Goal: Transaction & Acquisition: Purchase product/service

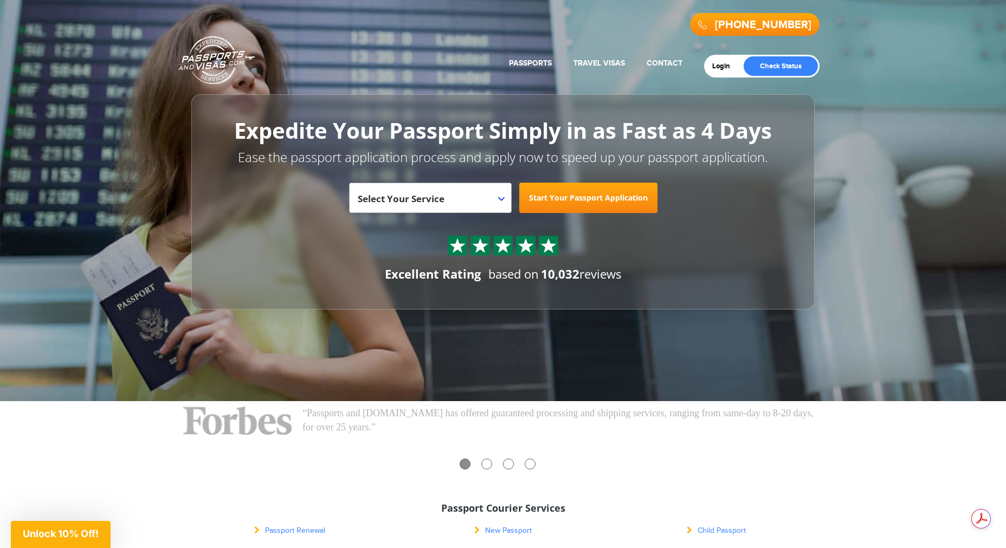
scroll to position [238, 0]
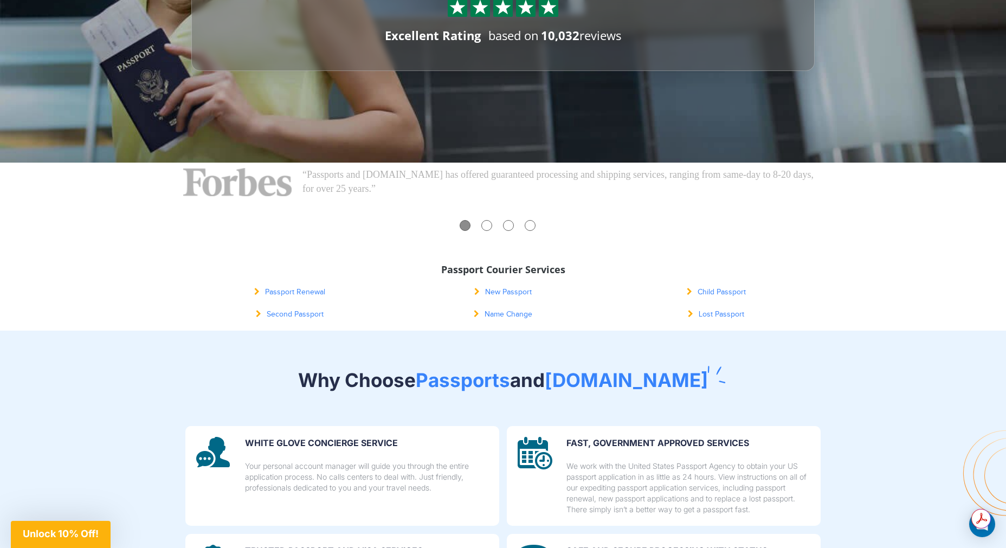
click at [297, 292] on link "Passport Renewal" at bounding box center [289, 292] width 71 height 9
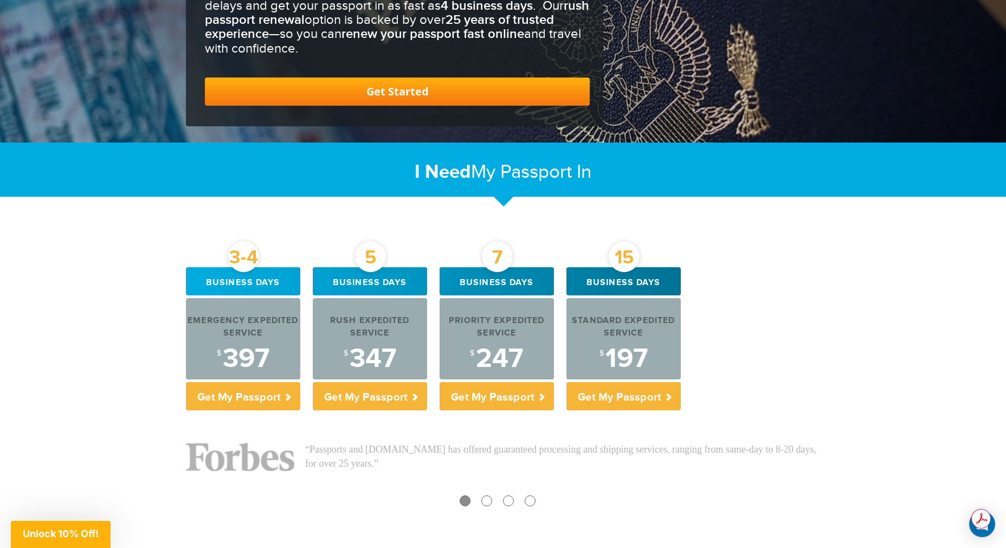
scroll to position [233, 0]
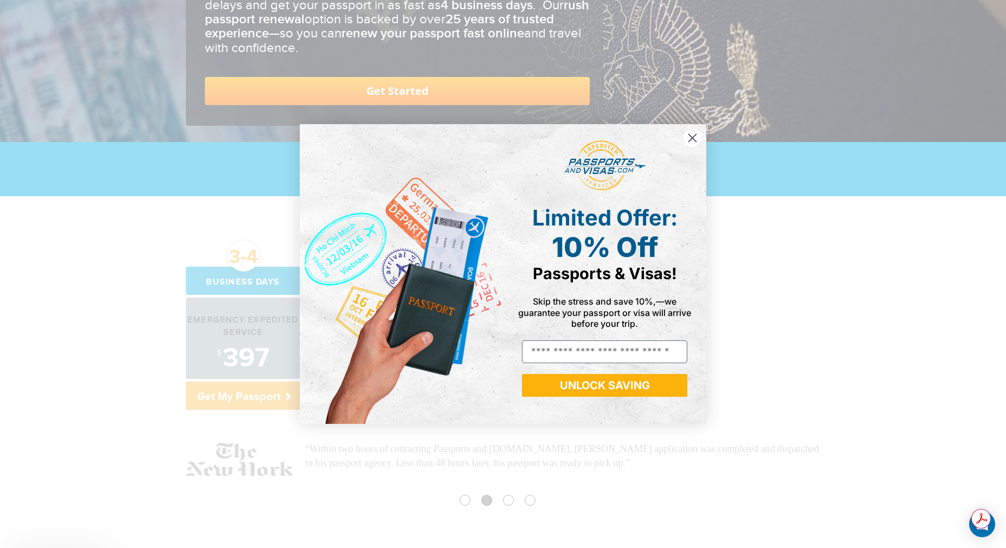
click at [224, 400] on div "Close dialog Limited Offer: 10% Off Passports & Visas! Skip the stress and save…" at bounding box center [503, 274] width 1006 height 548
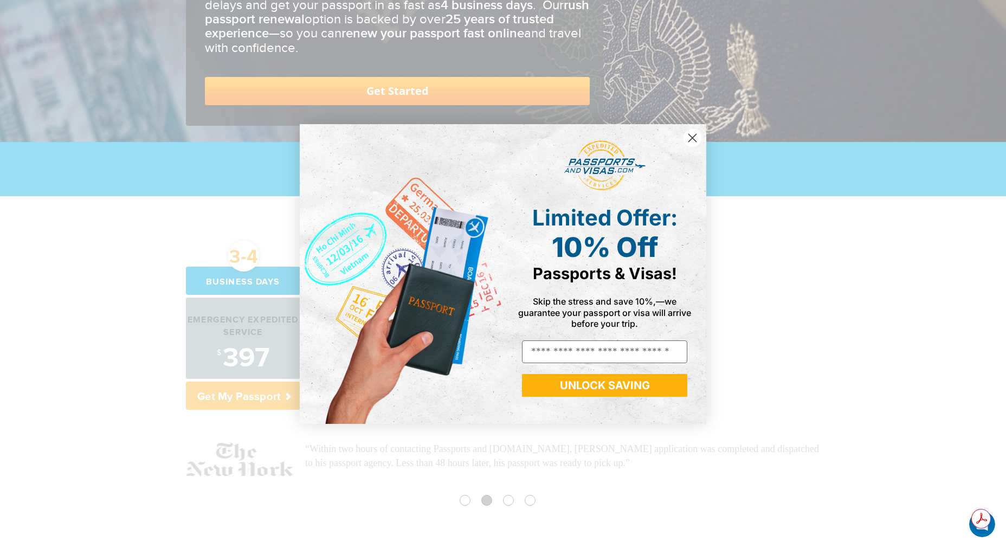
scroll to position [0, 0]
click at [685, 132] on circle "Close dialog" at bounding box center [692, 138] width 18 height 18
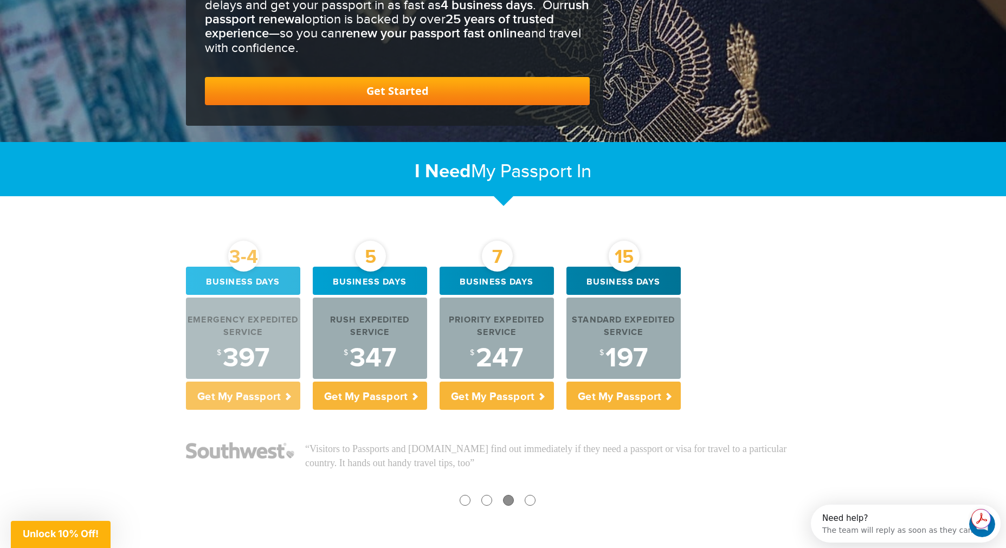
click at [235, 396] on p "Get My Passport" at bounding box center [243, 396] width 114 height 28
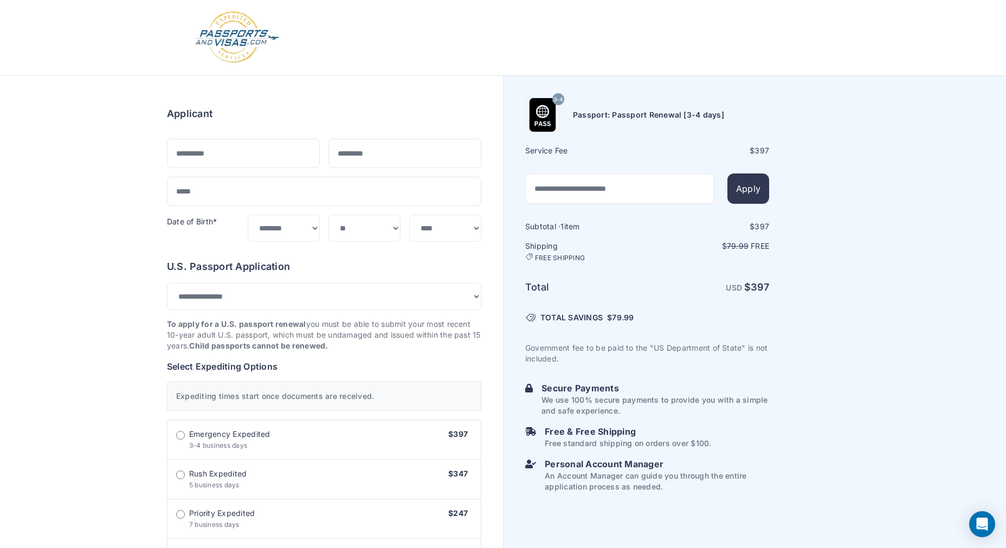
select select "*******"
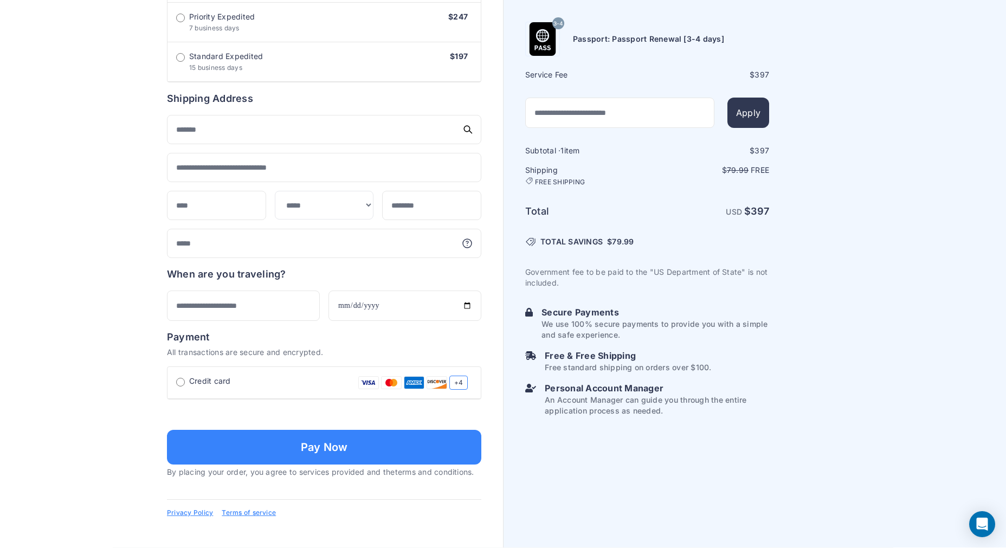
scroll to position [601, 0]
